Goal: Find specific page/section: Find specific page/section

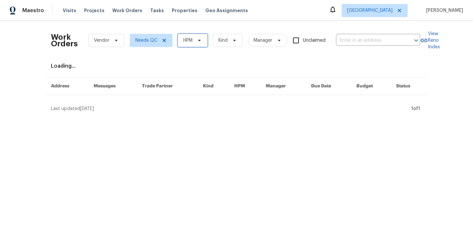
click at [190, 40] on span "HPM" at bounding box center [187, 40] width 9 height 7
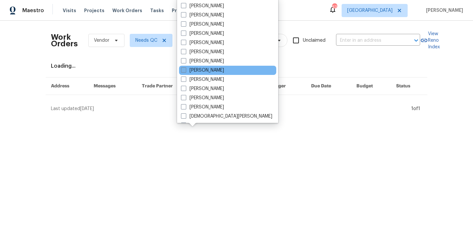
scroll to position [91, 0]
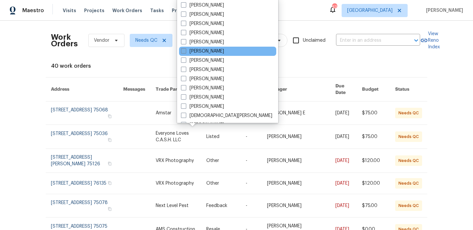
click at [215, 52] on label "[PERSON_NAME]" at bounding box center [202, 51] width 43 height 7
click at [185, 52] on input "[PERSON_NAME]" at bounding box center [183, 50] width 4 height 4
checkbox input "true"
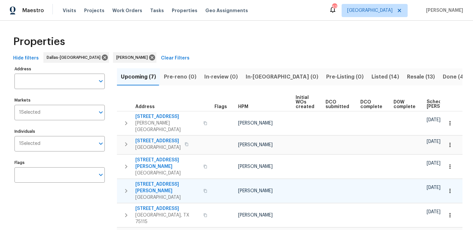
scroll to position [6, 0]
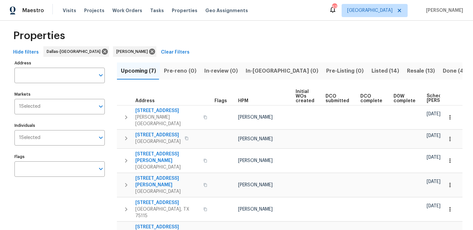
click at [427, 96] on span "Scheduled [PERSON_NAME]" at bounding box center [445, 98] width 37 height 9
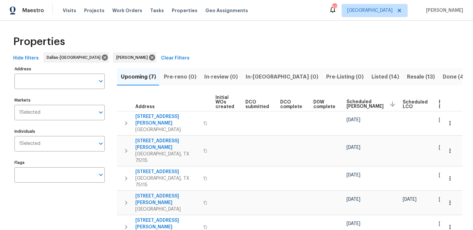
click at [407, 76] on span "Resale (13)" at bounding box center [421, 76] width 28 height 9
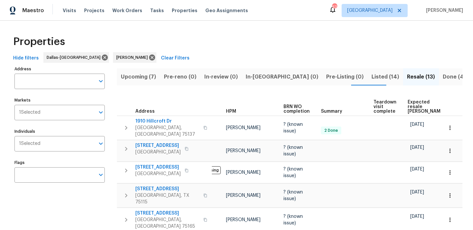
scroll to position [0, 33]
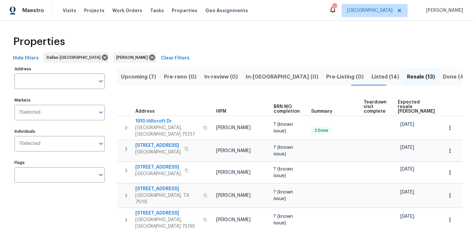
click at [404, 103] on span "Expected resale COE" at bounding box center [416, 107] width 37 height 14
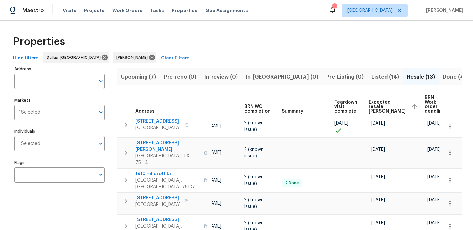
click at [147, 76] on span "Upcoming (7)" at bounding box center [138, 76] width 35 height 9
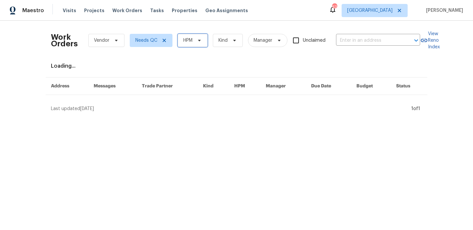
click at [188, 35] on span "HPM" at bounding box center [193, 40] width 30 height 13
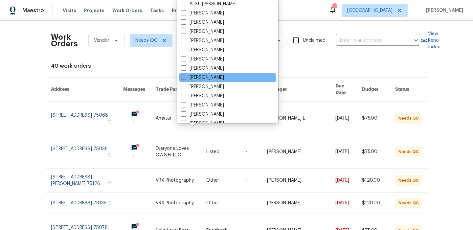
scroll to position [26, 0]
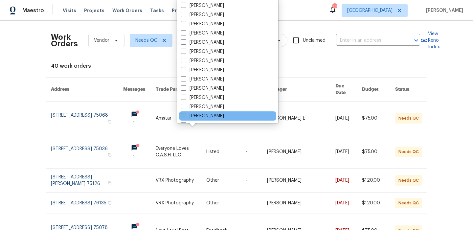
click at [213, 113] on label "[PERSON_NAME]" at bounding box center [202, 116] width 43 height 7
click at [185, 113] on input "[PERSON_NAME]" at bounding box center [183, 115] width 4 height 4
checkbox input "true"
